Goal: Information Seeking & Learning: Understand process/instructions

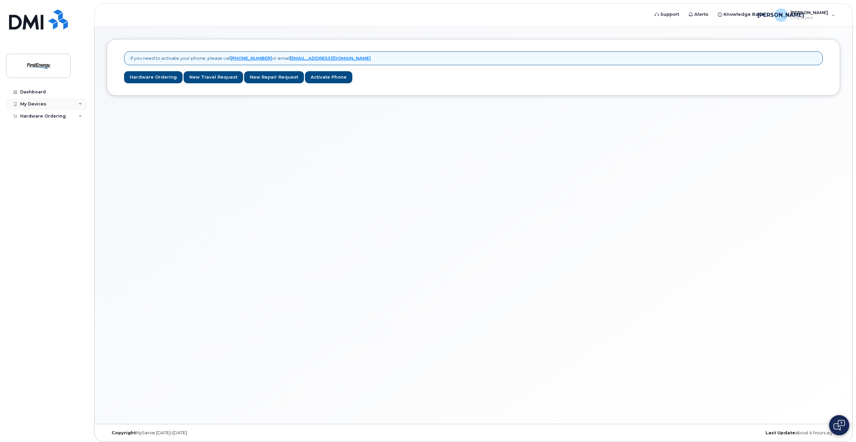
click at [80, 100] on div "My Devices" at bounding box center [46, 104] width 81 height 12
click at [80, 130] on icon at bounding box center [80, 128] width 3 height 3
click at [36, 89] on link "Dashboard" at bounding box center [46, 92] width 81 height 12
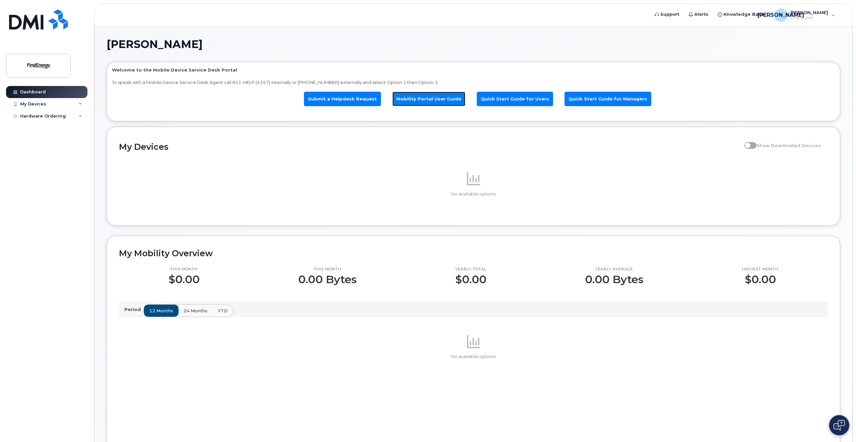
click at [438, 99] on link "Mobility Portal User Guide" at bounding box center [428, 99] width 73 height 14
